Goal: Navigation & Orientation: Find specific page/section

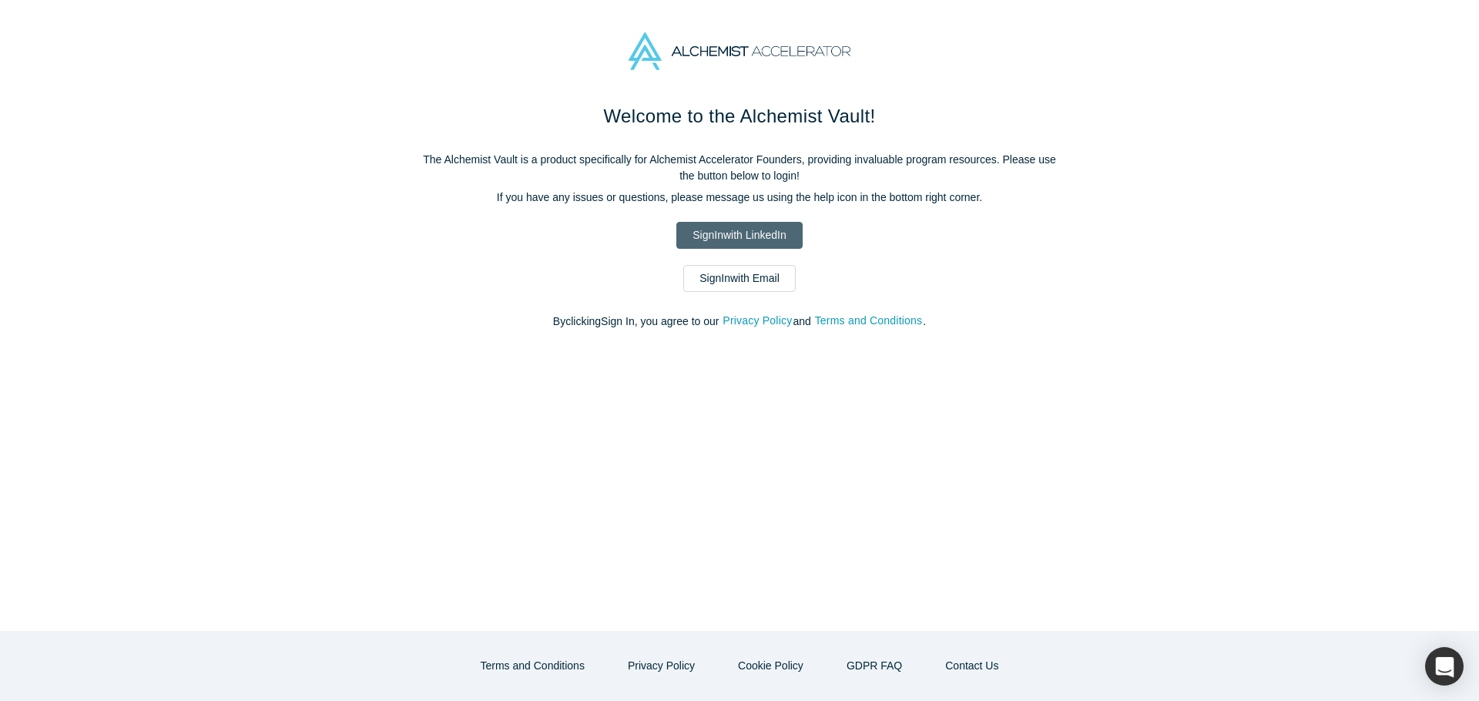
click at [739, 235] on link "Sign In with LinkedIn" at bounding box center [739, 235] width 126 height 27
